Goal: Information Seeking & Learning: Stay updated

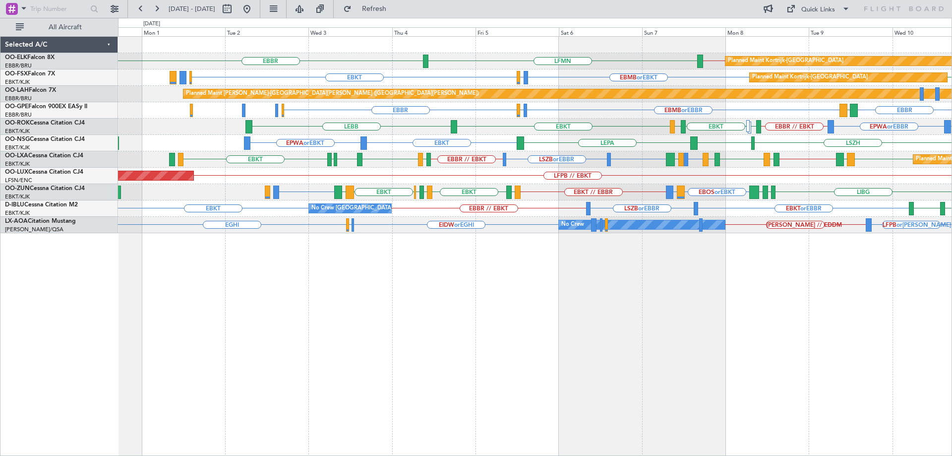
click at [425, 202] on div "EBBR // EBKT LFMN [GEOGRAPHIC_DATA] Planned Maint [GEOGRAPHIC_DATA]-[GEOGRAPHIC…" at bounding box center [534, 135] width 833 height 196
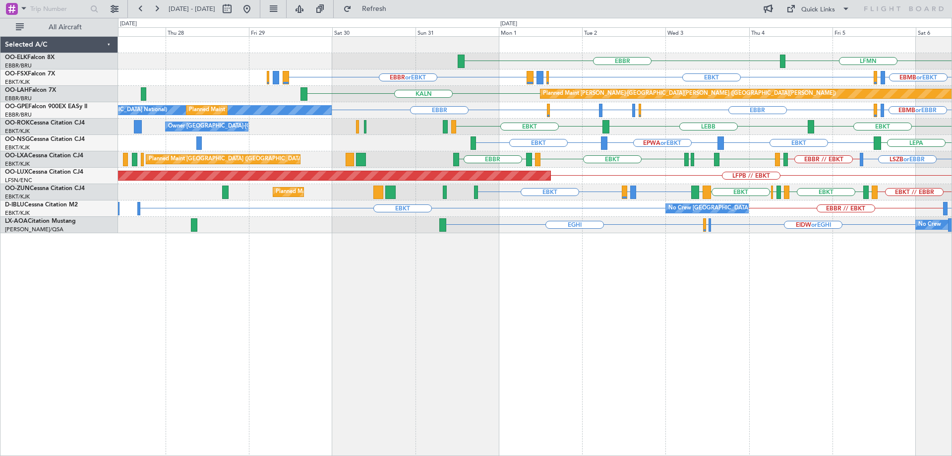
click at [575, 180] on div "LFMN [GEOGRAPHIC_DATA] EBBR // EBKT Planned Maint [GEOGRAPHIC_DATA]-[GEOGRAPHIC…" at bounding box center [534, 135] width 833 height 196
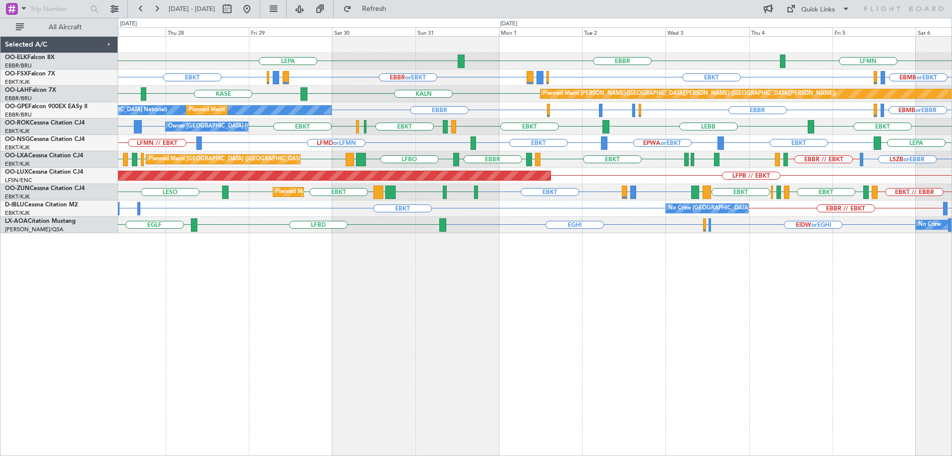
click at [595, 170] on div "LEPA LFMN [GEOGRAPHIC_DATA] Planned Maint [GEOGRAPHIC_DATA]-[GEOGRAPHIC_DATA] E…" at bounding box center [534, 135] width 833 height 196
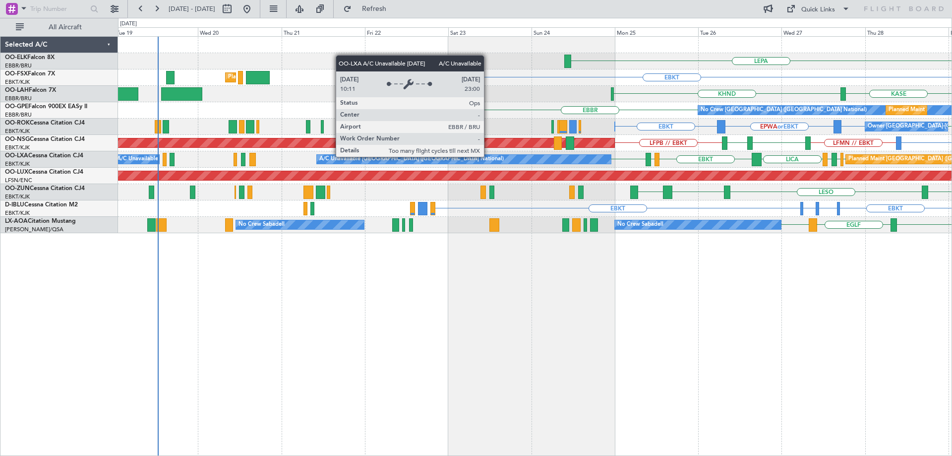
click at [465, 159] on div "A/C Unavailable [GEOGRAPHIC_DATA] ([GEOGRAPHIC_DATA] National)" at bounding box center [464, 159] width 294 height 9
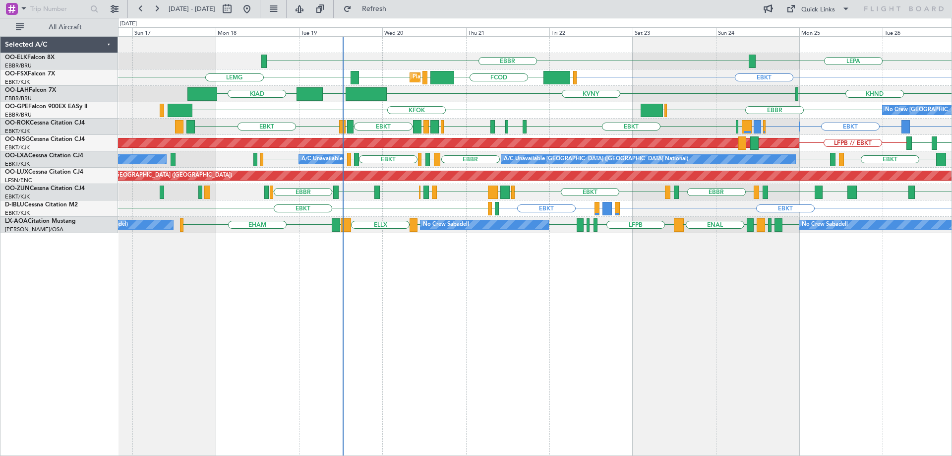
click at [793, 158] on div "LEPA [GEOGRAPHIC_DATA] Planned Maint [GEOGRAPHIC_DATA]-[GEOGRAPHIC_DATA] EBKT E…" at bounding box center [534, 135] width 833 height 196
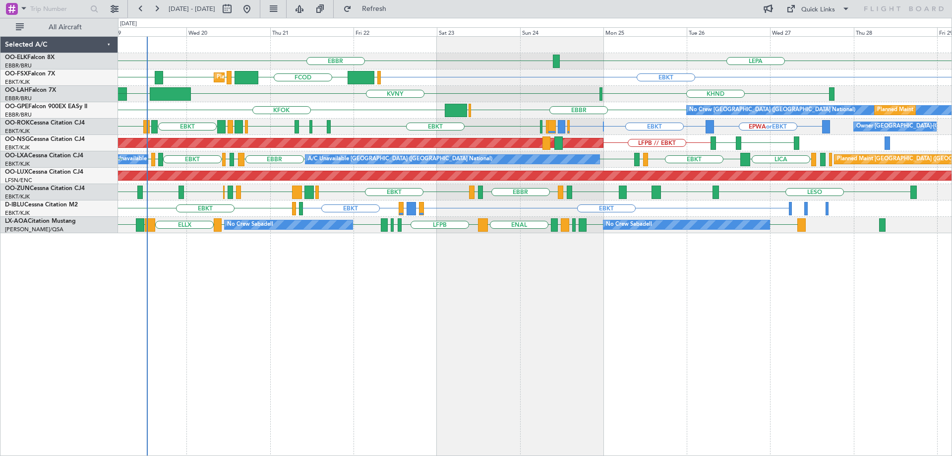
click at [633, 124] on div "LEPA [GEOGRAPHIC_DATA] LFMN Planned Maint [GEOGRAPHIC_DATA]-[GEOGRAPHIC_DATA] E…" at bounding box center [534, 135] width 833 height 196
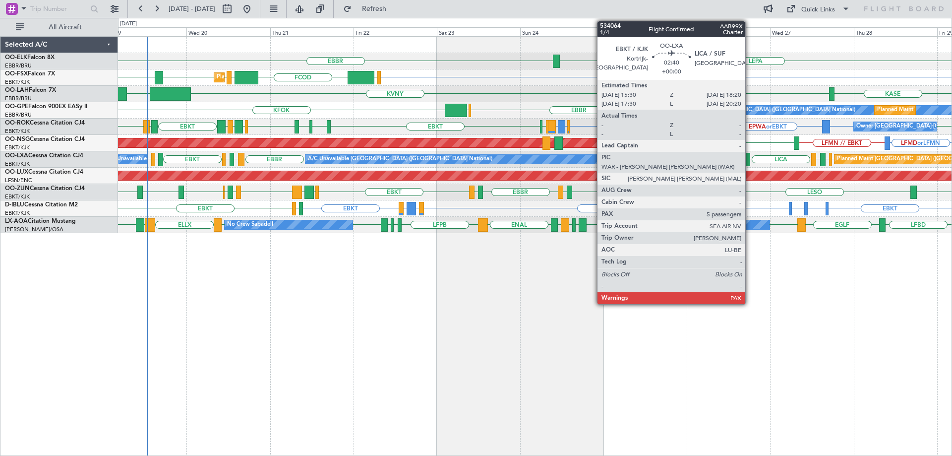
click at [343, 165] on div "EBKT [GEOGRAPHIC_DATA] [GEOGRAPHIC_DATA] [GEOGRAPHIC_DATA] LIRS LFSD EBKT LOWI …" at bounding box center [534, 159] width 833 height 16
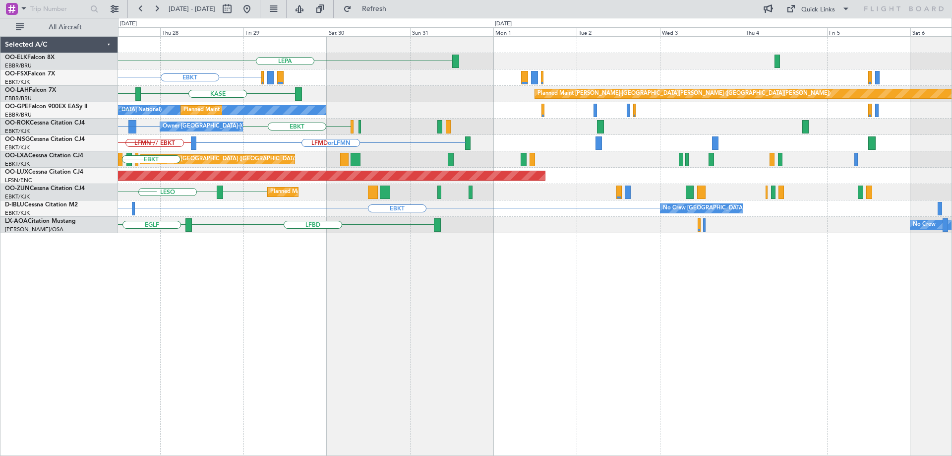
click at [478, 166] on div "EBBR LFPB LIRS Planned Maint [GEOGRAPHIC_DATA] ([GEOGRAPHIC_DATA]) LICA EBKT [G…" at bounding box center [534, 159] width 833 height 16
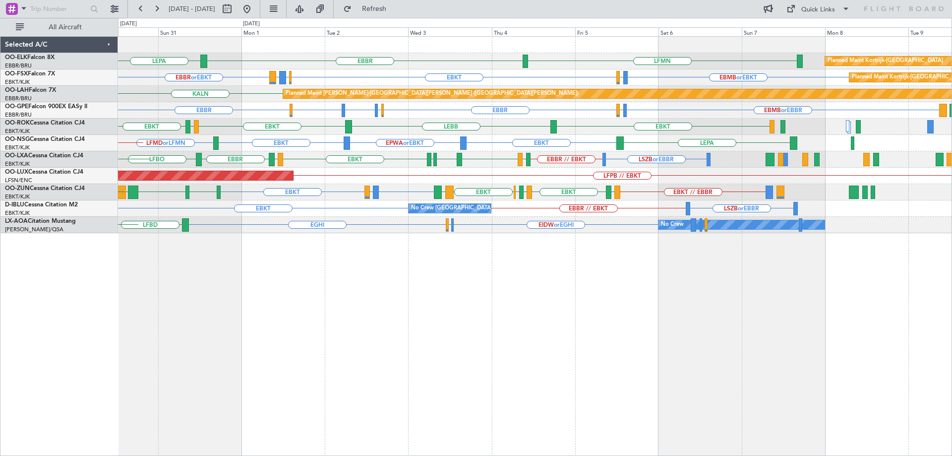
click at [473, 170] on div "LEPA LFMN [GEOGRAPHIC_DATA] Planned Maint [GEOGRAPHIC_DATA]-[GEOGRAPHIC_DATA] E…" at bounding box center [534, 135] width 833 height 196
